Goal: Connect with others: Connect with others

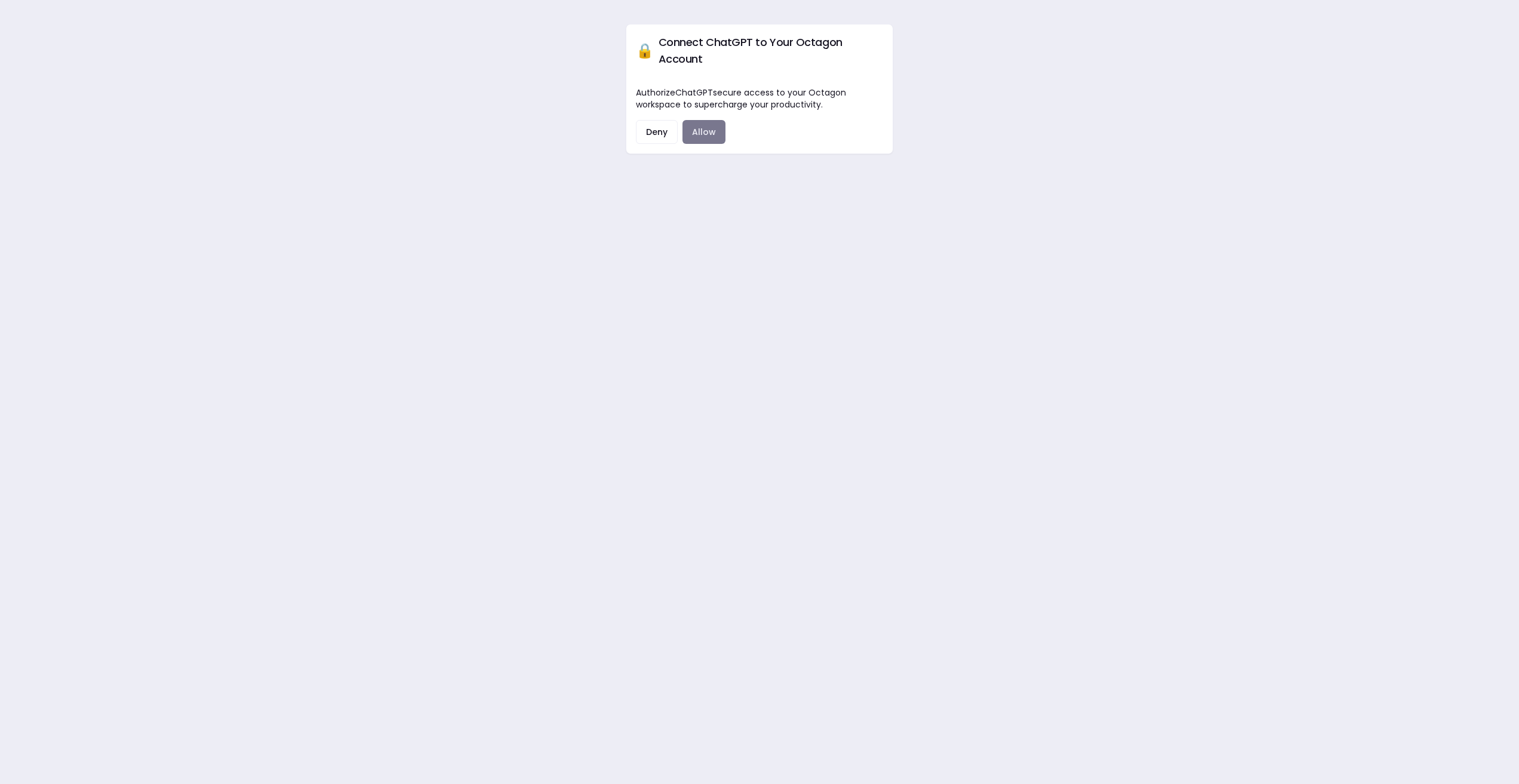
click at [703, 120] on button "Allow" at bounding box center [704, 132] width 43 height 24
